Goal: Feedback & Contribution: Submit feedback/report problem

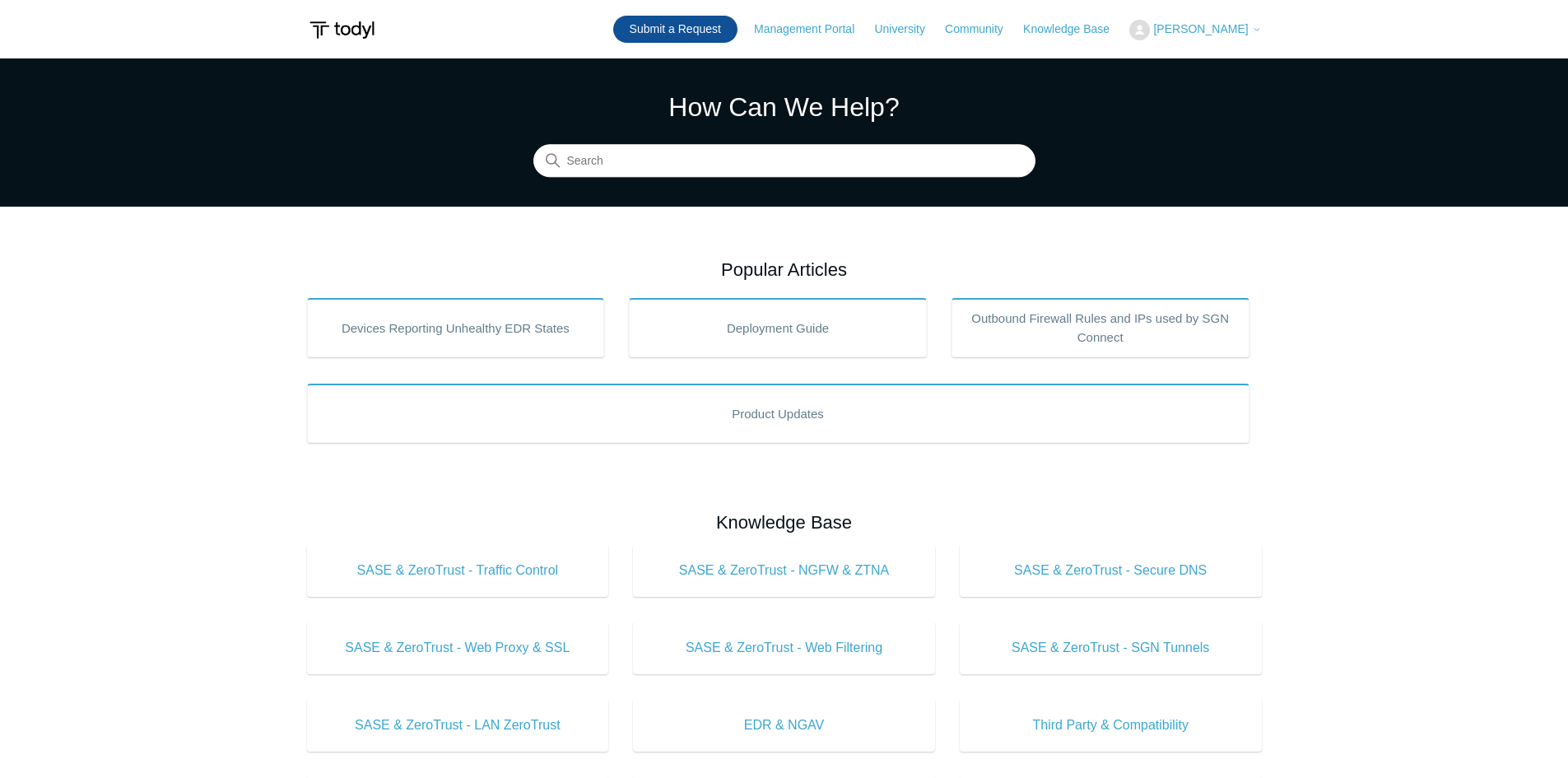
click at [681, 36] on link "Submit a Request" at bounding box center [675, 29] width 125 height 27
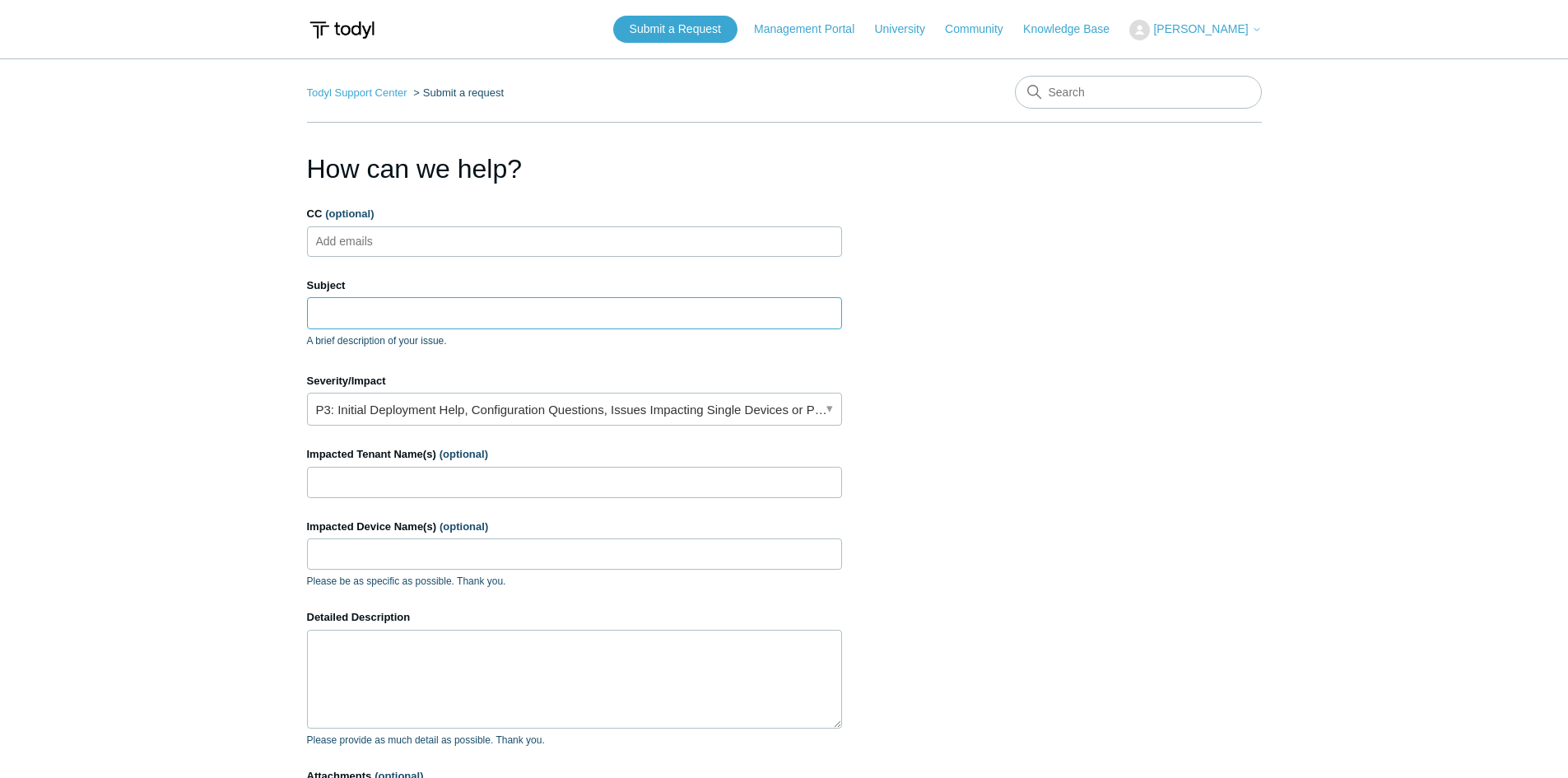
click at [399, 316] on input "Subject" at bounding box center [574, 313] width 535 height 31
paste input "[DOMAIN_NAME]"
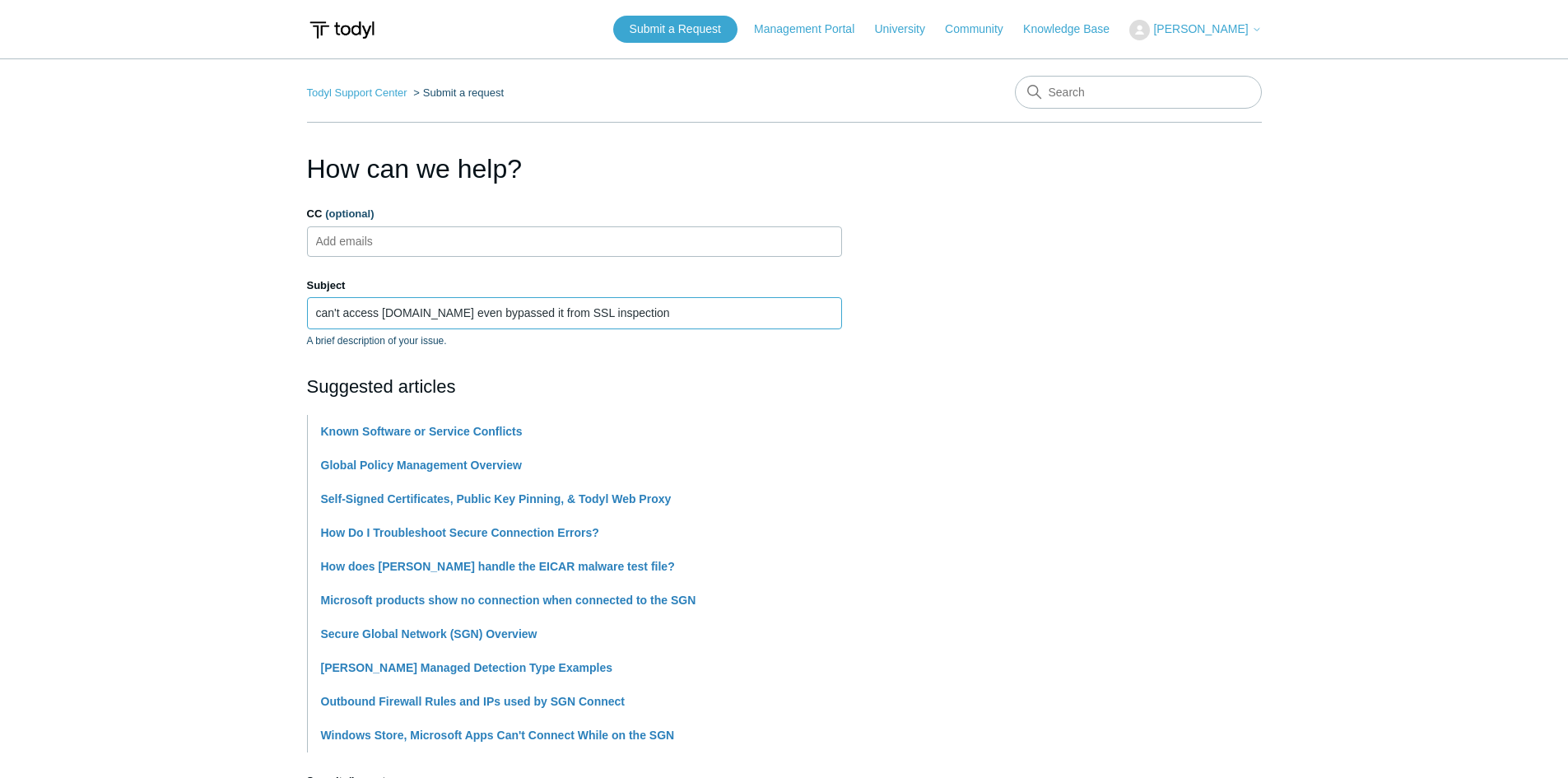
drag, startPoint x: 728, startPoint y: 317, endPoint x: -79, endPoint y: 319, distance: 807.0
click at [0, 319] on html "Skip to main content Submit a Request Management Portal University Community Kn…" at bounding box center [784, 710] width 1568 height 1422
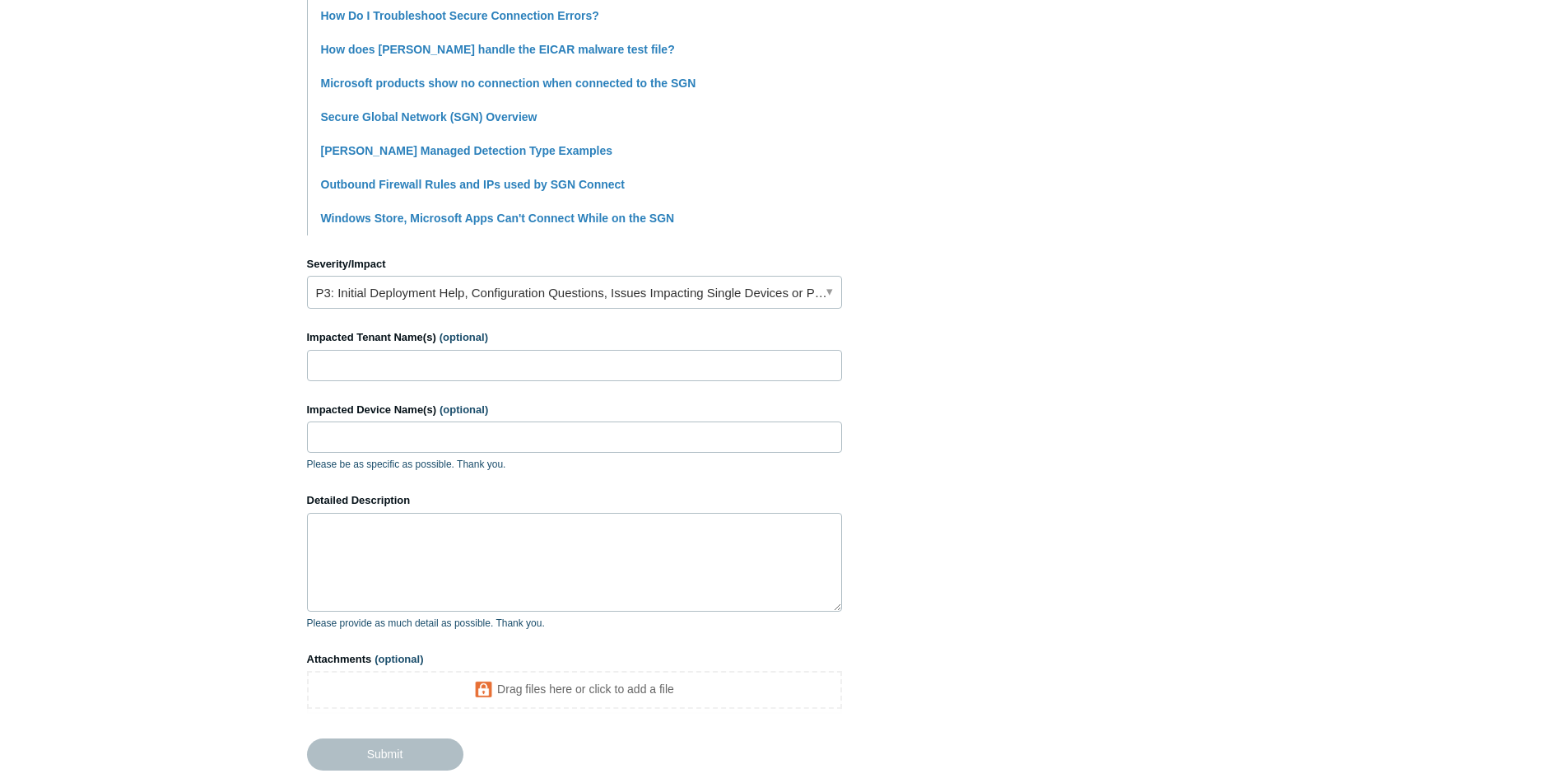
scroll to position [644, 0]
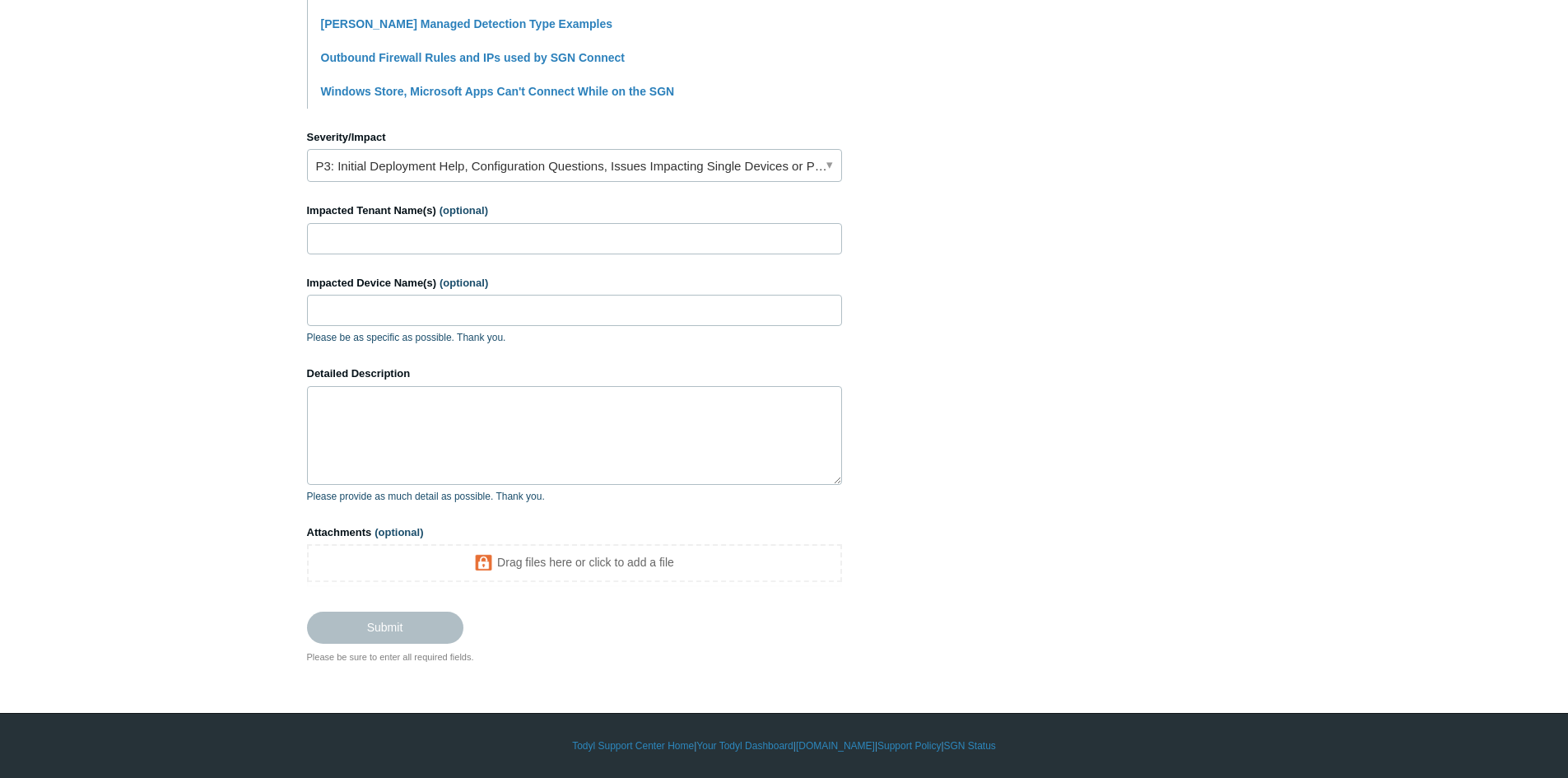
type input "can't access [DOMAIN_NAME] even bypassed it from SSL inspection"
click at [392, 169] on link "P3: Initial Deployment Help, Configuration Questions, Issues Impacting Single D…" at bounding box center [574, 166] width 535 height 33
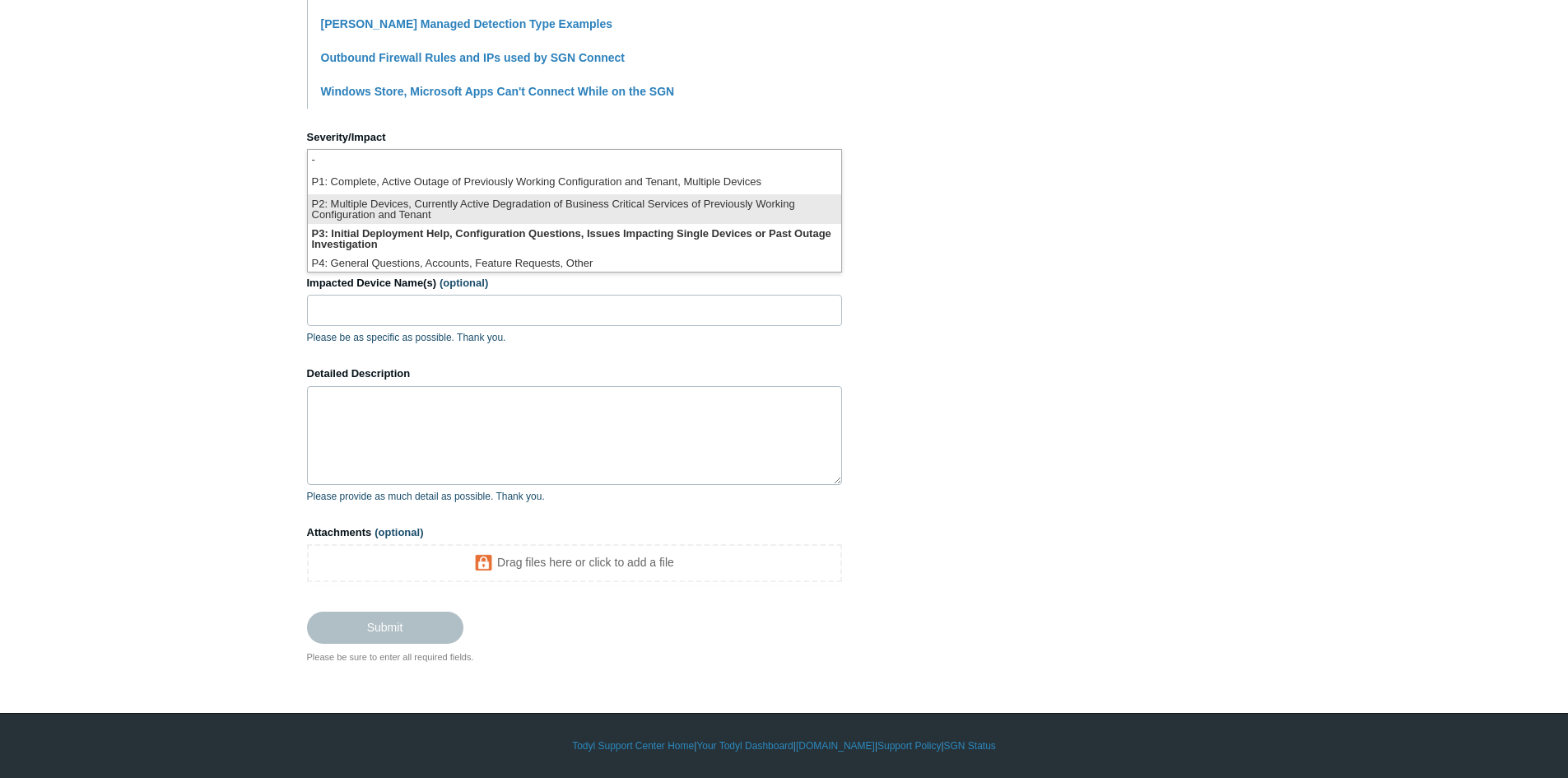
click at [375, 213] on li "P2: Multiple Devices, Currently Active Degradation of Business Critical Service…" at bounding box center [575, 209] width 534 height 29
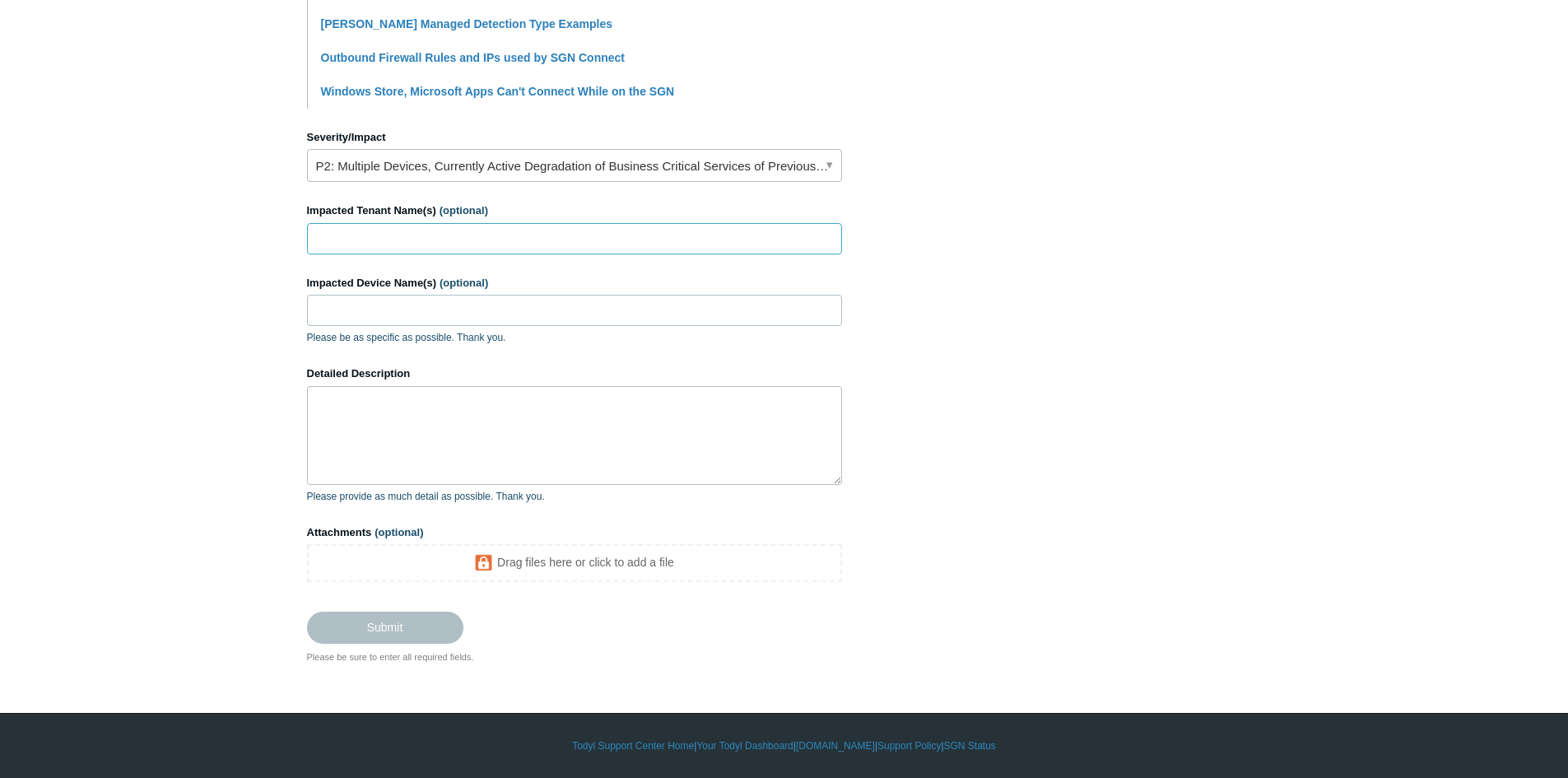
click at [367, 239] on input "Impacted Tenant Name(s) (optional)" at bounding box center [574, 238] width 535 height 31
type input "layer3"
click at [423, 426] on textarea "Detailed Description" at bounding box center [574, 435] width 535 height 99
paste textarea "can't access [DOMAIN_NAME] even bypassed it from SSL inspection"
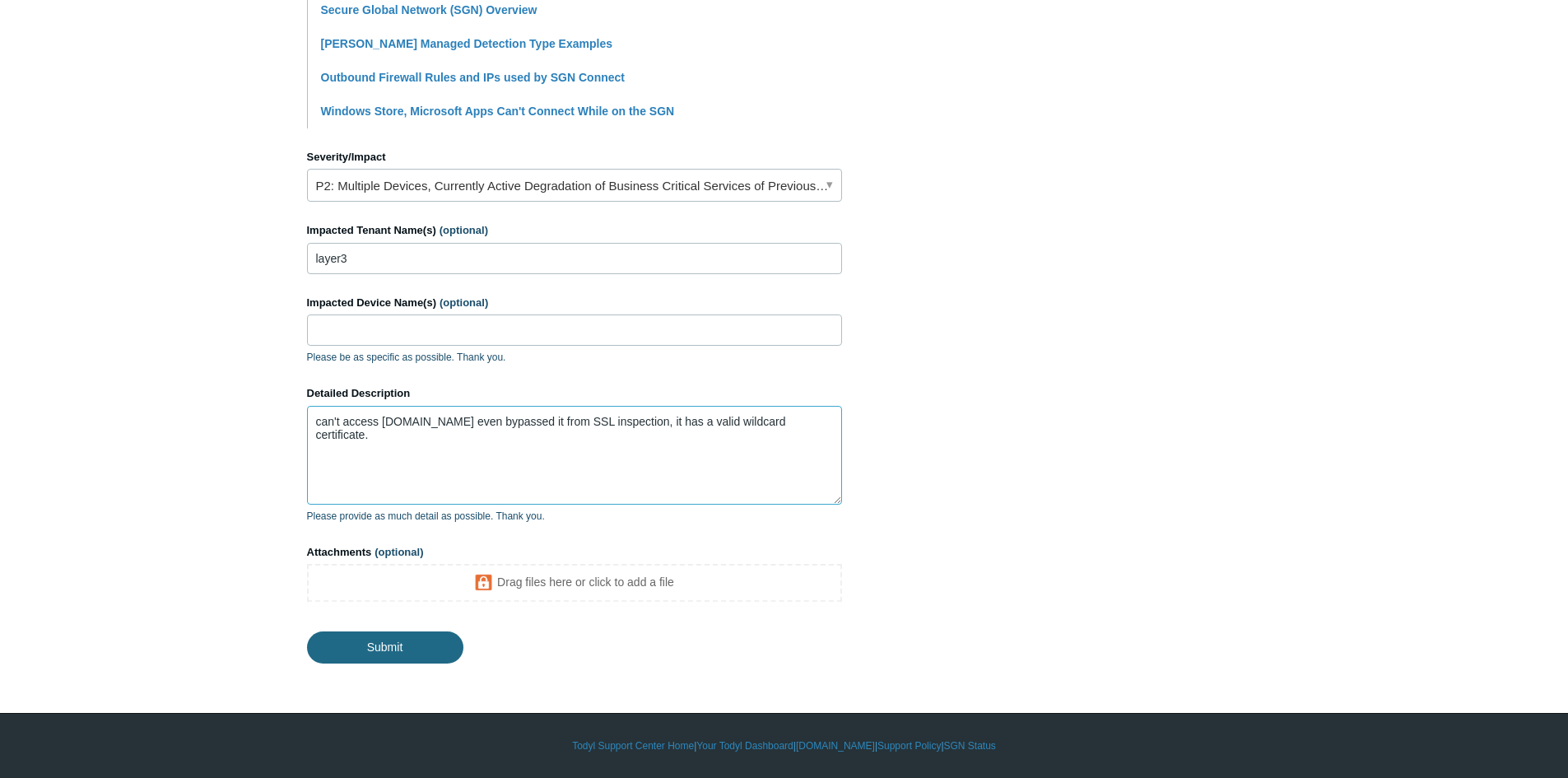
type textarea "can't access [DOMAIN_NAME] even bypassed it from SSL inspection, it has a valid…"
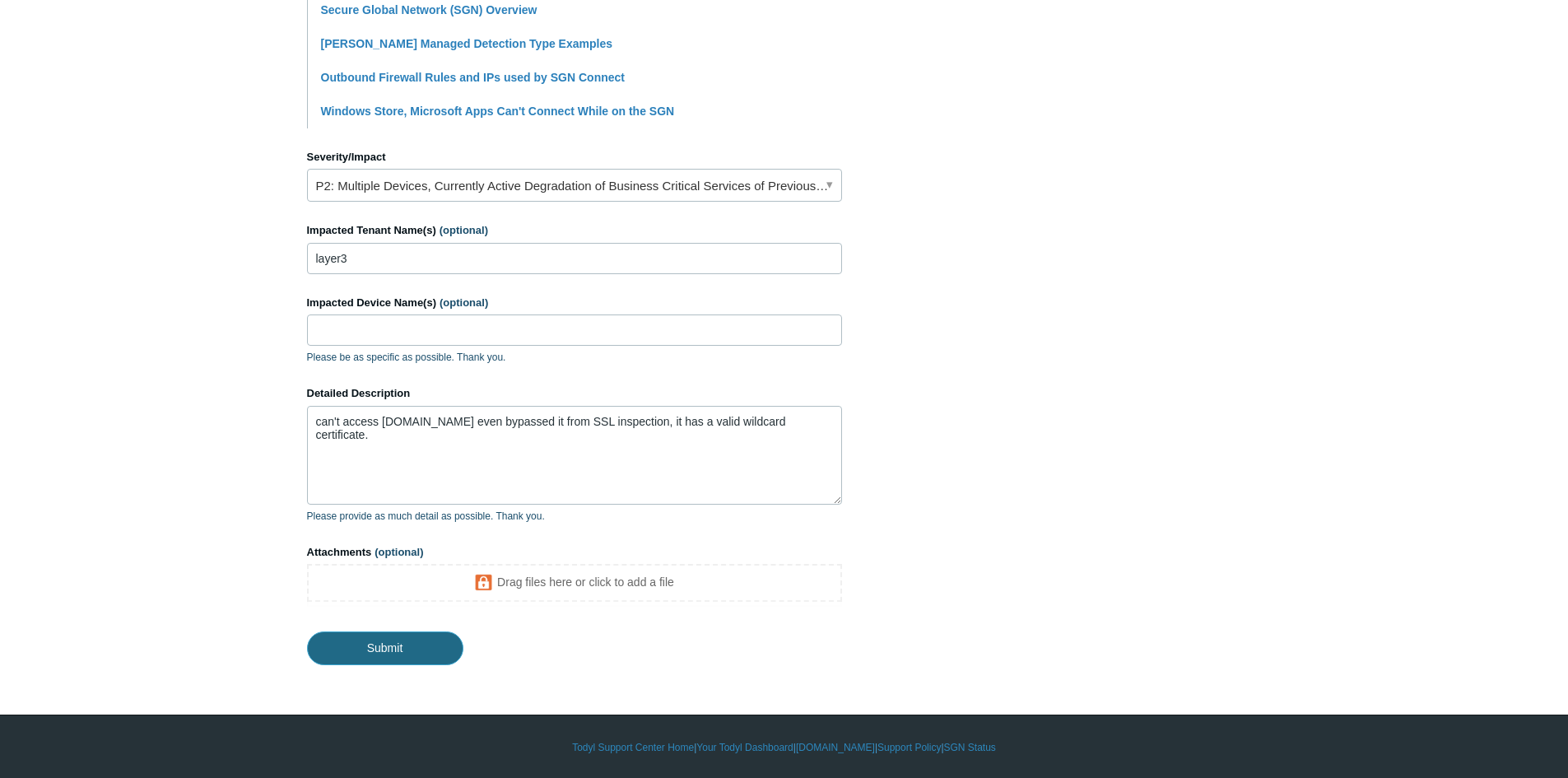
click at [418, 645] on input "Submit" at bounding box center [385, 648] width 156 height 33
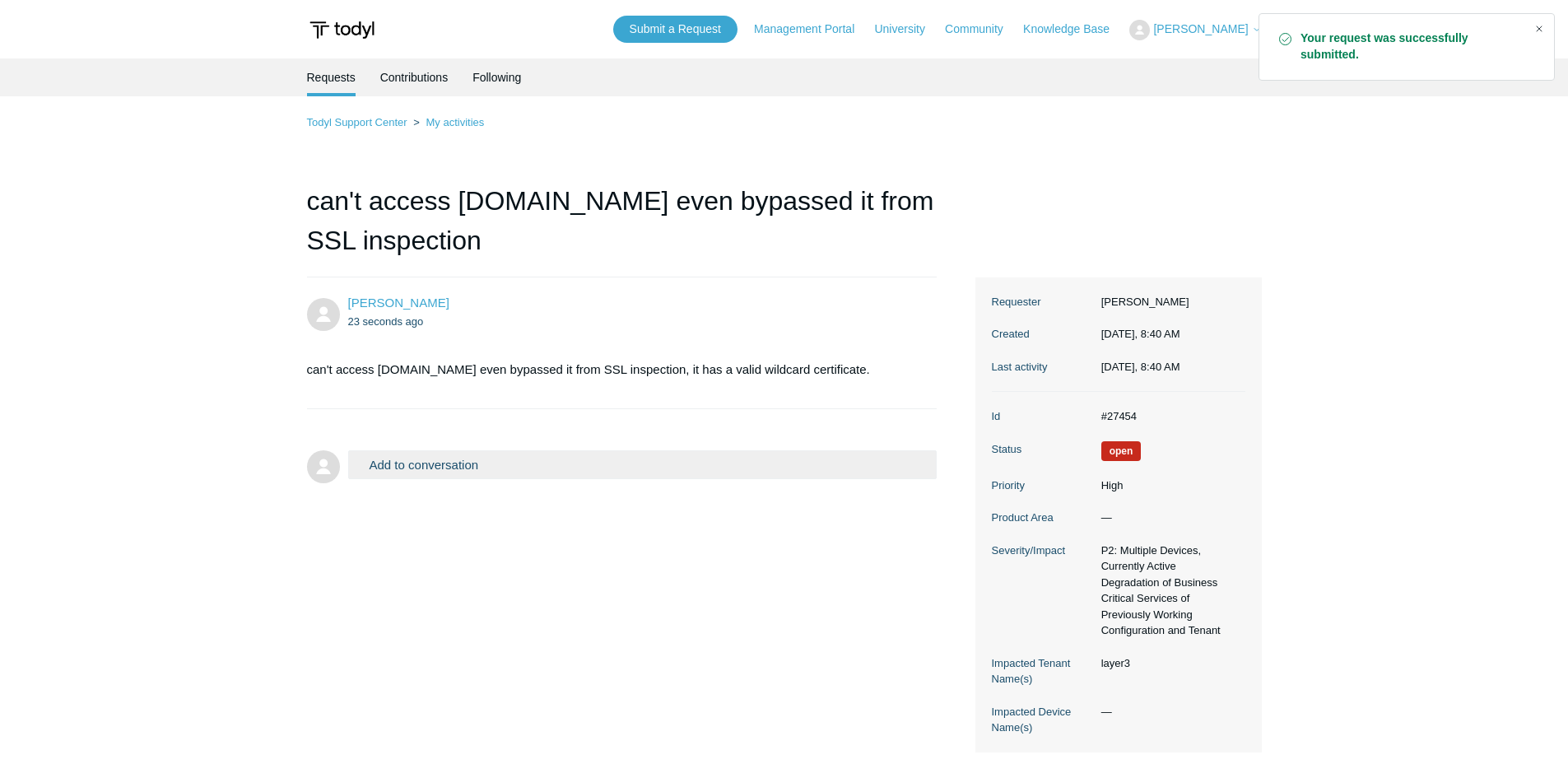
click at [1544, 26] on div "Close" at bounding box center [1539, 28] width 23 height 23
click at [129, 422] on main "Requests Contributions Following Todyl Support Center My activities can't acces…" at bounding box center [784, 409] width 1568 height 700
